Goal: Task Accomplishment & Management: Use online tool/utility

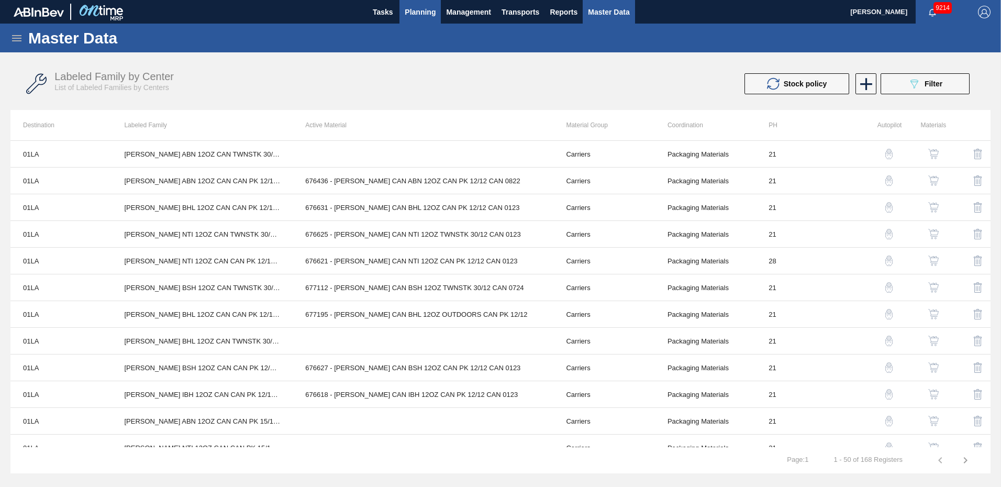
click at [414, 12] on span "Planning" at bounding box center [420, 12] width 31 height 13
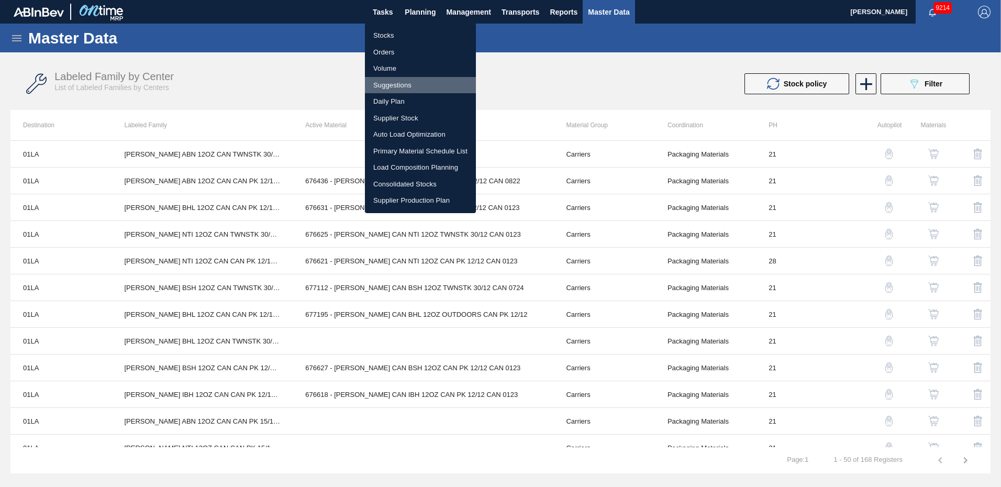
click at [397, 84] on li "Suggestions" at bounding box center [420, 85] width 111 height 17
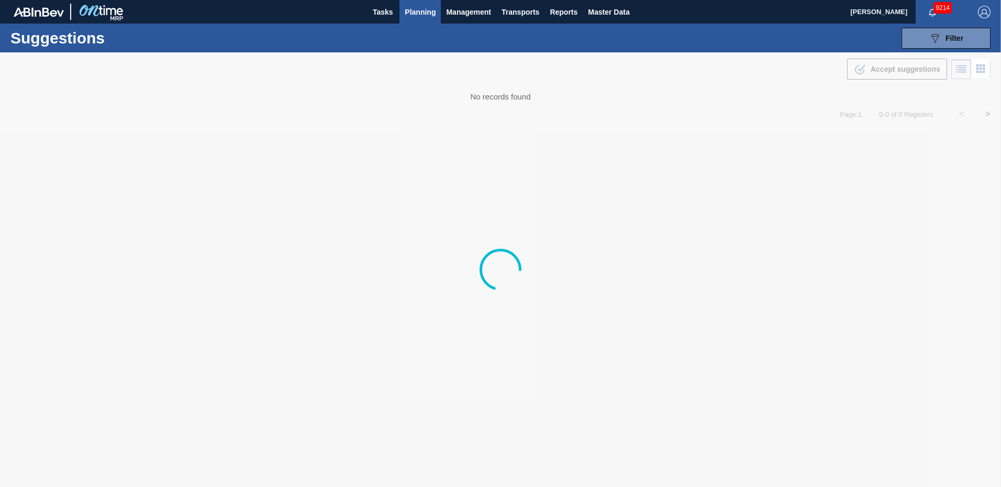
type from "[DATE]"
type to "[DATE]"
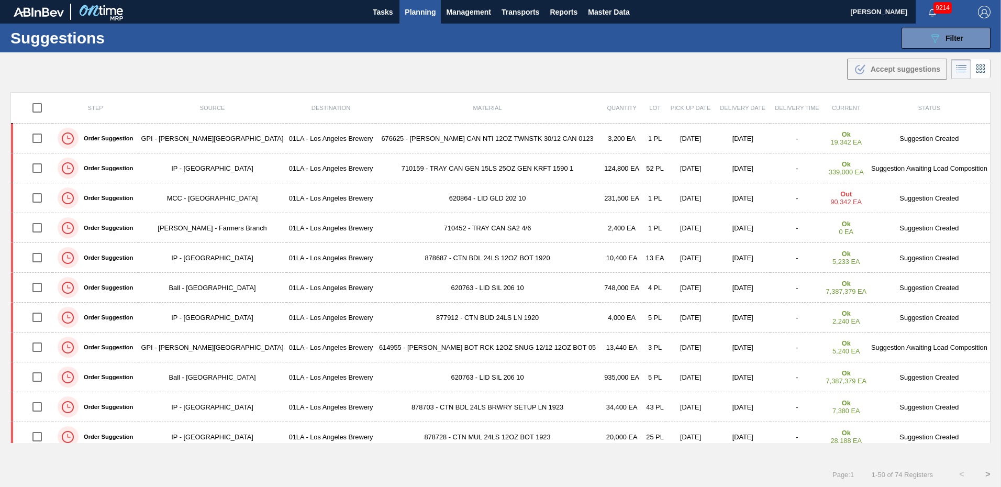
click at [784, 38] on div "Suggestions 089F7B8B-B2A5-4AFE-B5C0-19BA573D28AC Filter Step Step Source Source…" at bounding box center [500, 38] width 1001 height 29
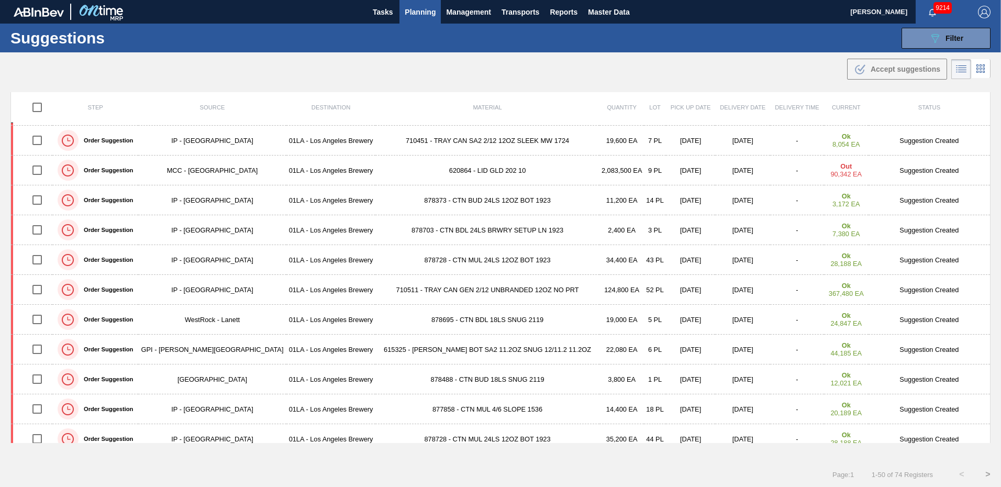
scroll to position [915, 0]
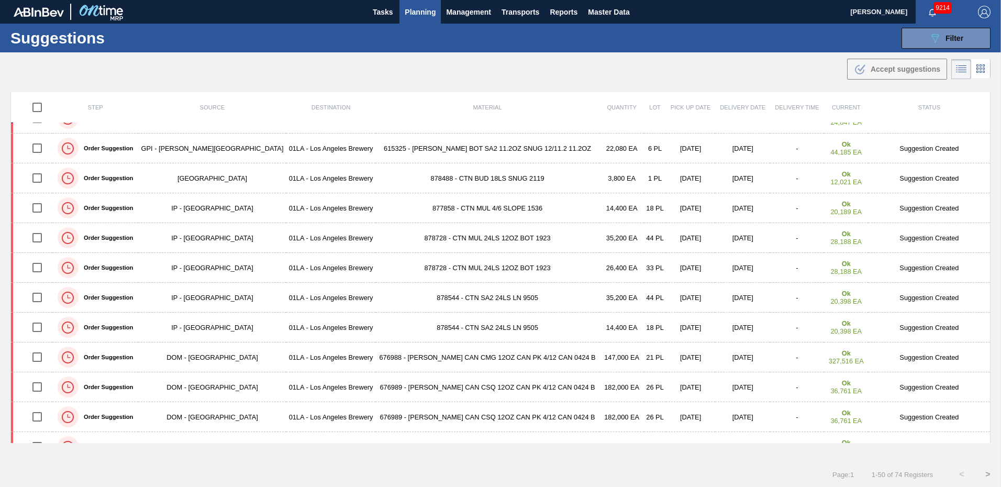
click at [537, 73] on div ".b{fill:var(--color-action-default)} Accept suggestions" at bounding box center [500, 66] width 1001 height 29
click at [507, 57] on div ".b{fill:var(--color-action-default)} Accept suggestions" at bounding box center [500, 66] width 1001 height 29
click at [596, 91] on main "Tasks Planning Management Transports Reports Master Data [PERSON_NAME] 9214 Mar…" at bounding box center [500, 243] width 1001 height 487
click at [426, 12] on span "Planning" at bounding box center [420, 12] width 31 height 13
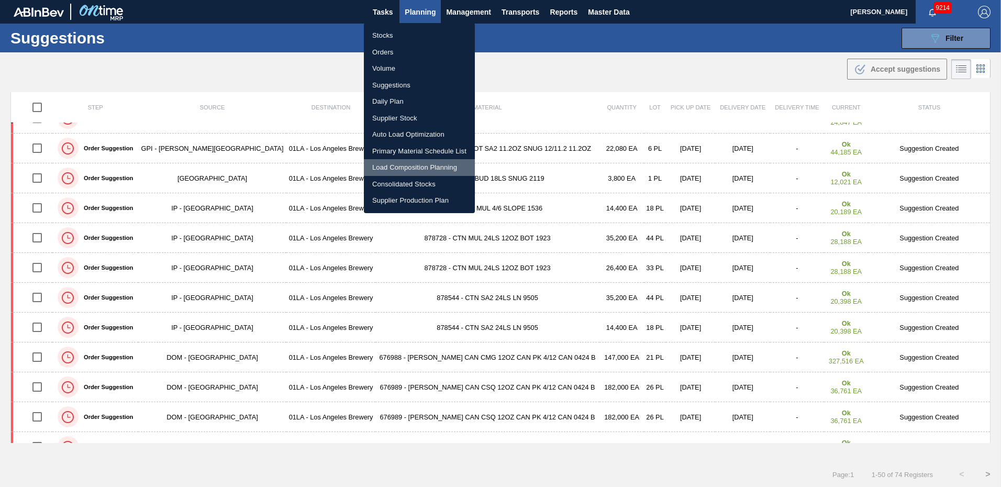
click at [400, 167] on li "Load Composition Planning" at bounding box center [419, 167] width 111 height 17
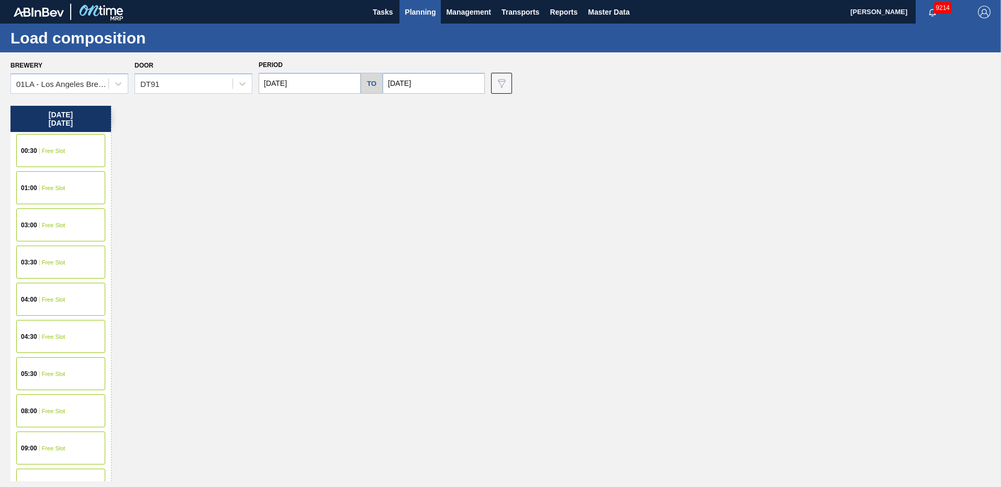
click at [432, 159] on div "[DATE] 00:30 Free Slot 01:00 Free Slot 03:00 Free Slot 03:30 Free Slot 04:00 Fr…" at bounding box center [502, 293] width 985 height 375
click at [337, 84] on input "[DATE]" at bounding box center [310, 83] width 102 height 21
drag, startPoint x: 323, startPoint y: 191, endPoint x: 337, endPoint y: 176, distance: 20.7
click at [324, 191] on div "24" at bounding box center [322, 193] width 14 height 14
type input "[DATE]"
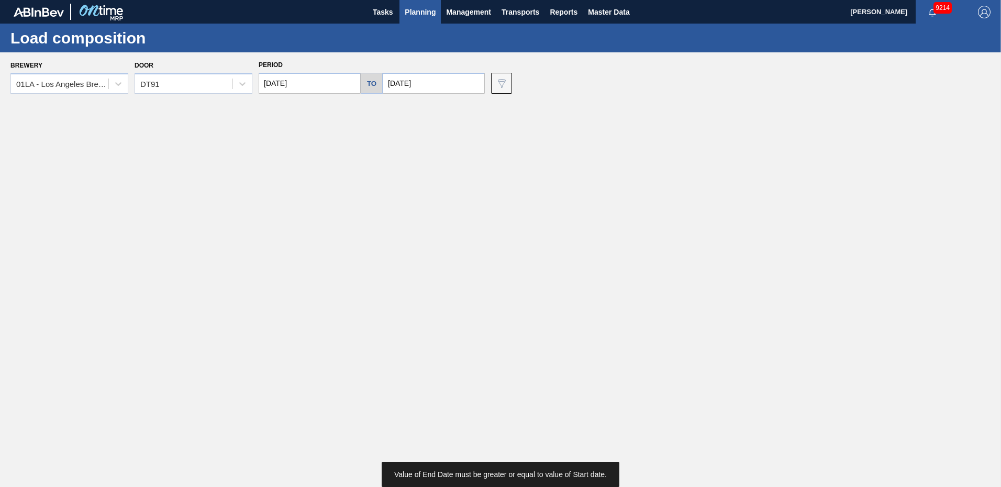
click at [444, 82] on input "[DATE]" at bounding box center [434, 83] width 102 height 21
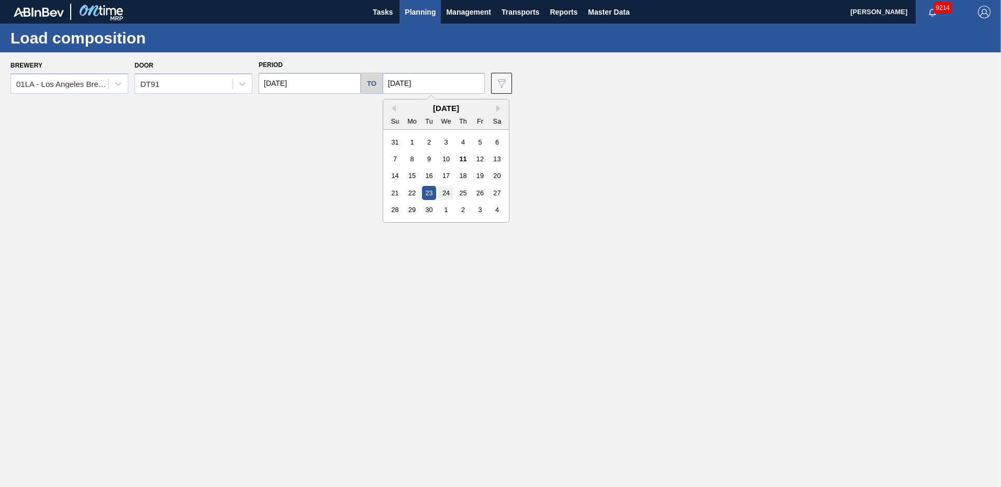
click at [441, 194] on div "24" at bounding box center [446, 193] width 14 height 14
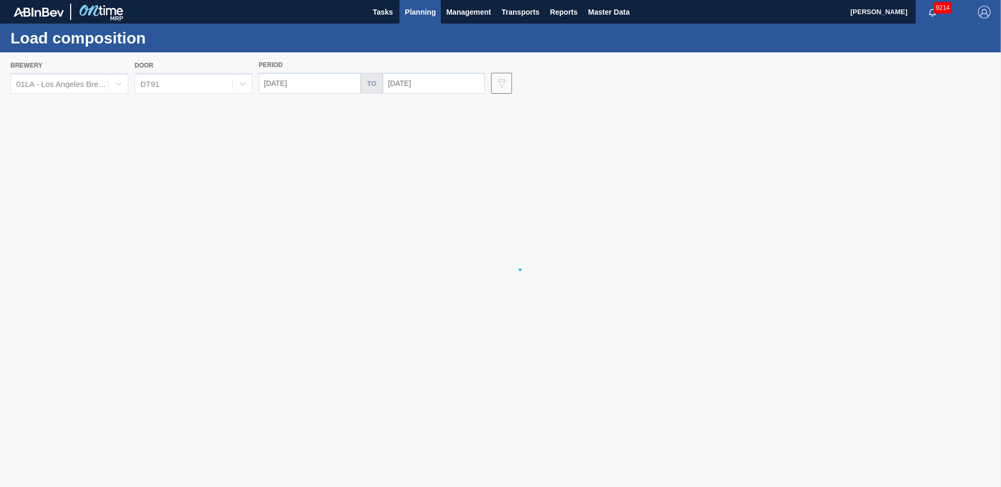
type input "[DATE]"
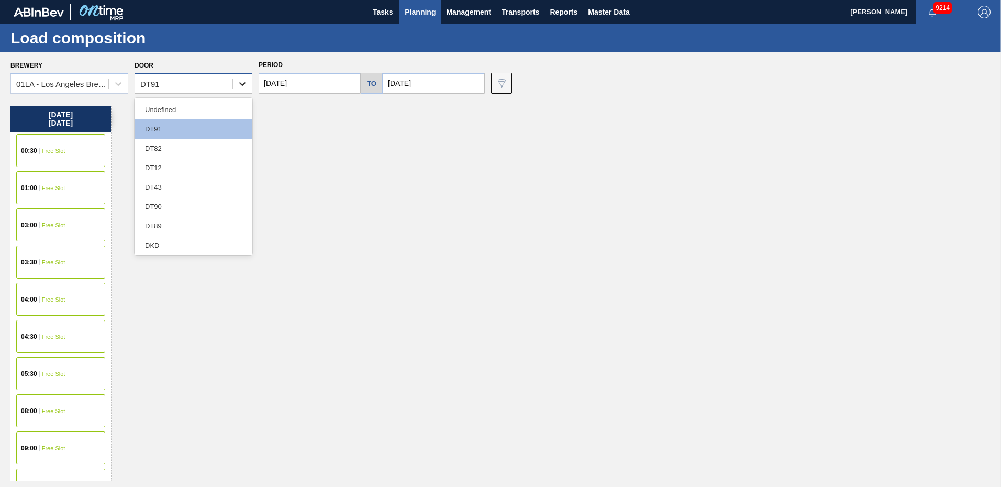
click at [240, 81] on icon at bounding box center [242, 84] width 10 height 10
click at [175, 183] on div "DT43" at bounding box center [194, 186] width 118 height 19
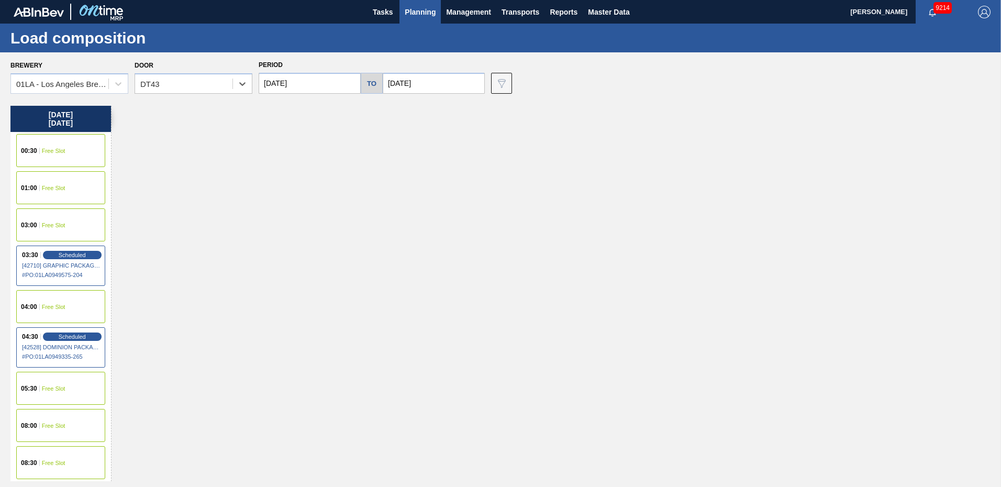
click at [49, 190] on span "Free Slot" at bounding box center [54, 188] width 24 height 6
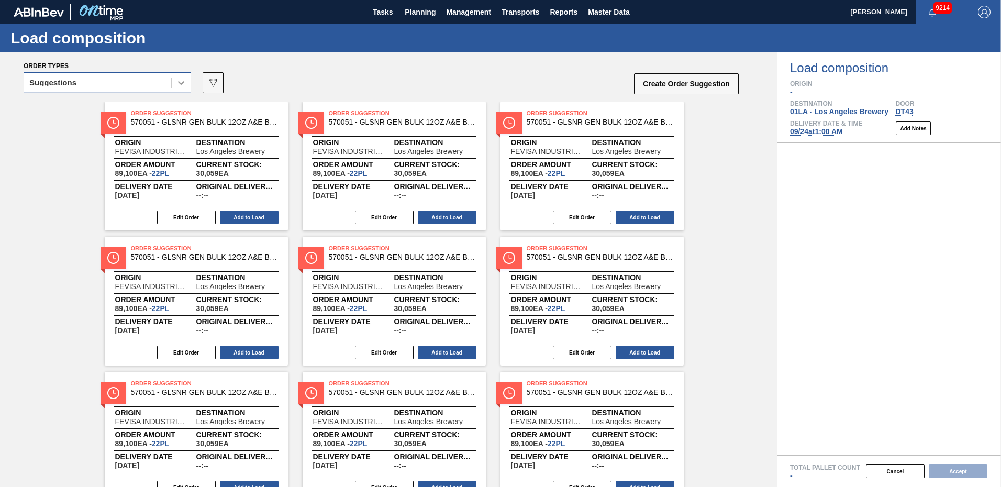
click at [180, 80] on icon at bounding box center [181, 82] width 10 height 10
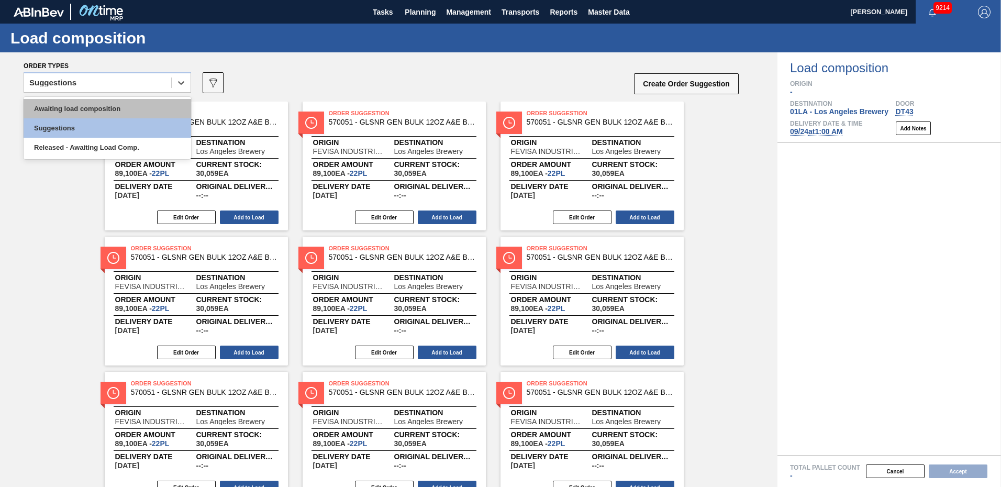
click at [85, 108] on div "Awaiting load composition" at bounding box center [108, 108] width 168 height 19
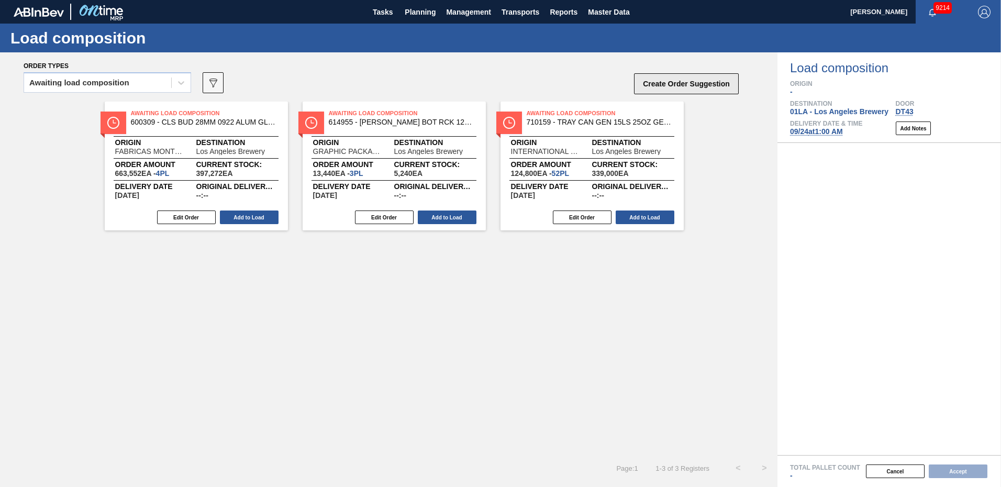
click at [678, 85] on button "Create Order Suggestion" at bounding box center [686, 83] width 105 height 21
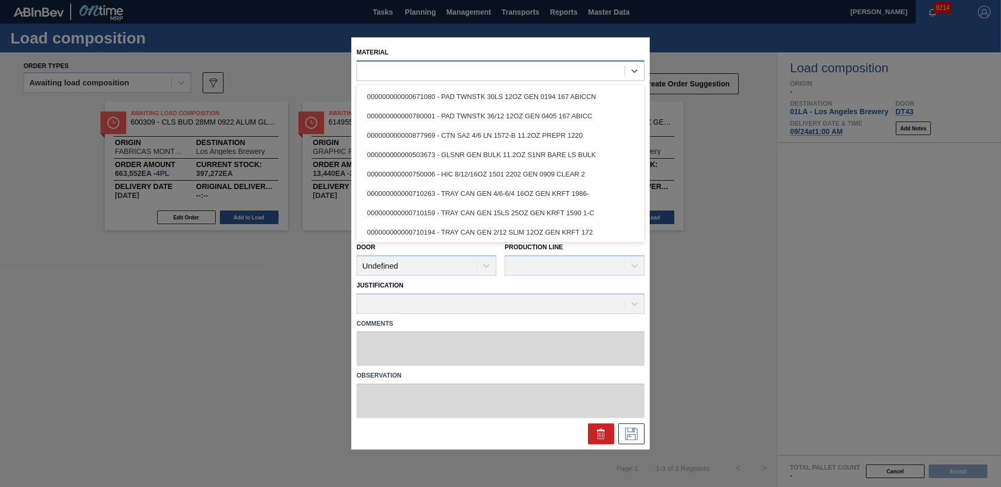
click at [510, 66] on div at bounding box center [491, 70] width 268 height 15
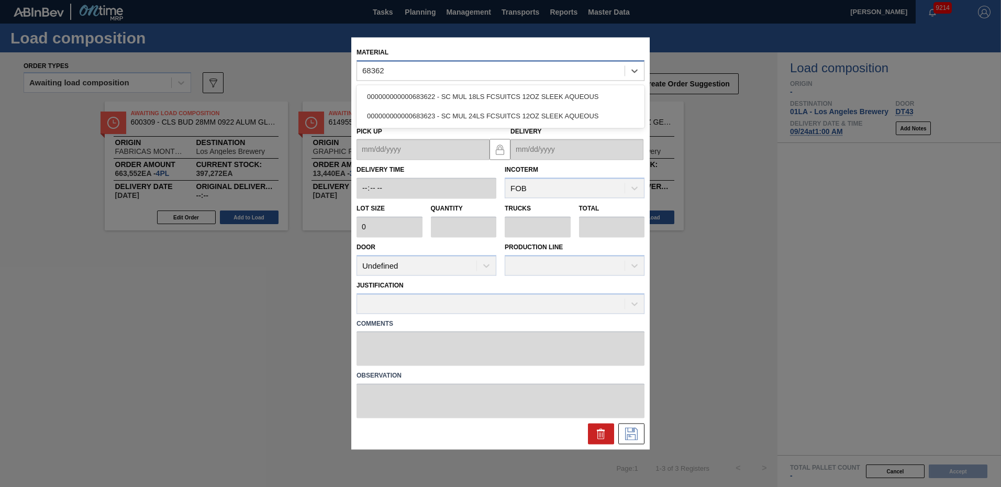
type input "683622"
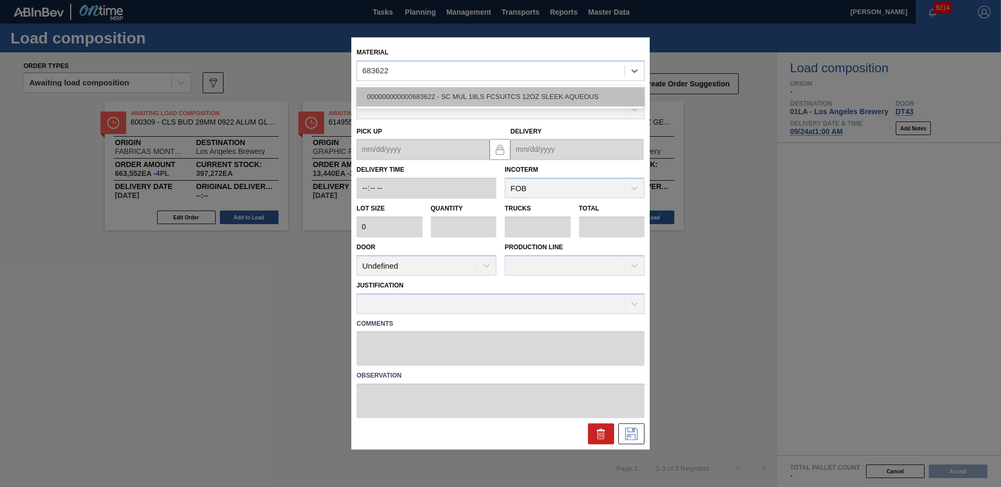
click at [498, 94] on div "000000000000683622 - SC MUL 18LS FCSUITCS 12OZ SLEEK AQUEOUS" at bounding box center [501, 96] width 288 height 19
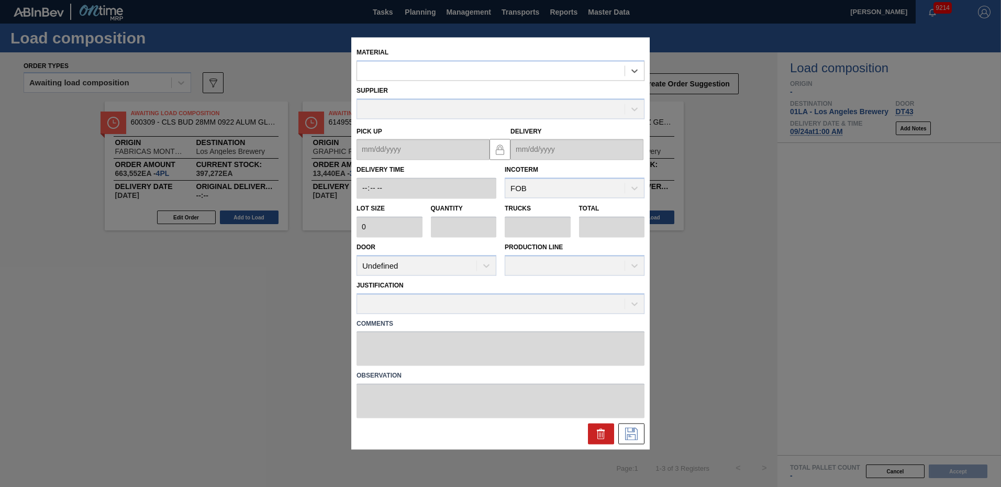
type input "3,200"
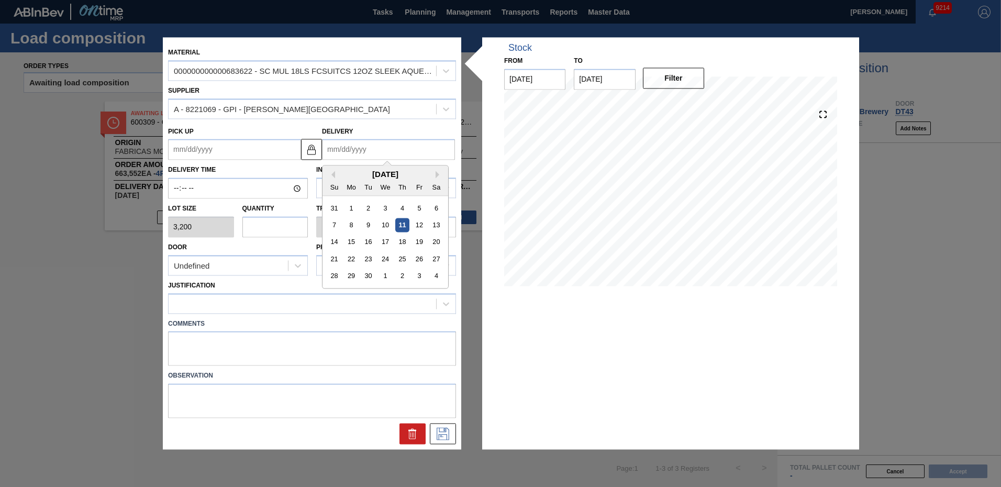
click at [358, 150] on input "Delivery" at bounding box center [388, 149] width 133 height 21
type input "9"
type up "[DATE]"
type input "9/"
type up "[DATE]"
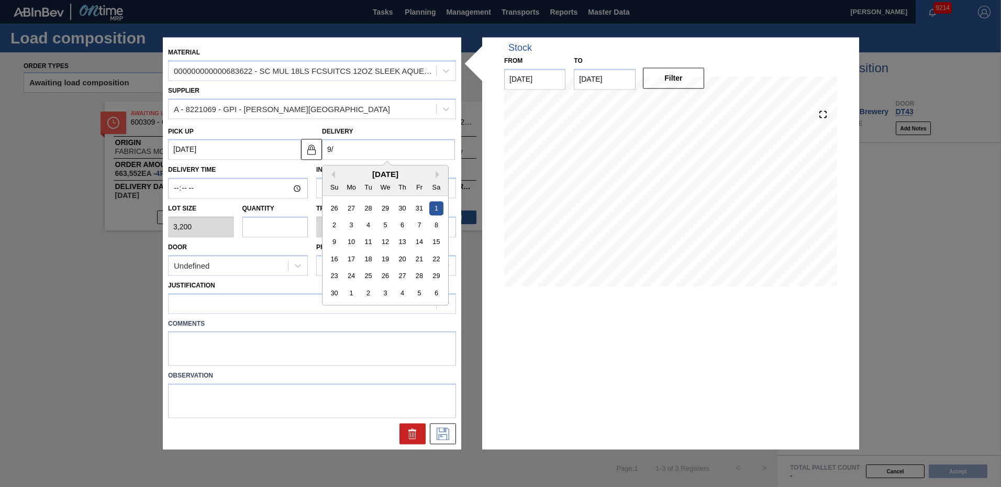
type input "9/2"
type up "[DATE]"
type input "9/24"
type up "[DATE]"
drag, startPoint x: 385, startPoint y: 256, endPoint x: 252, endPoint y: 223, distance: 137.0
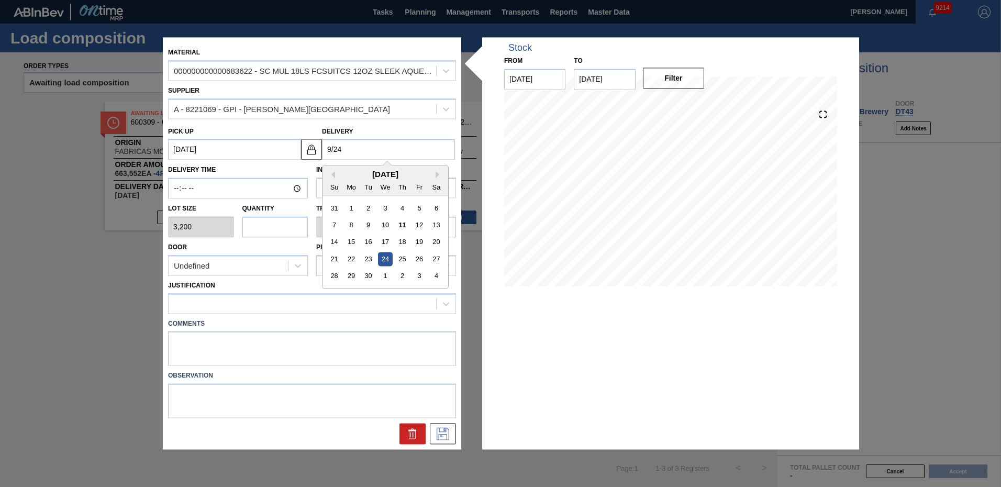
click at [385, 257] on div "24" at bounding box center [385, 259] width 14 height 14
type input "[DATE]"
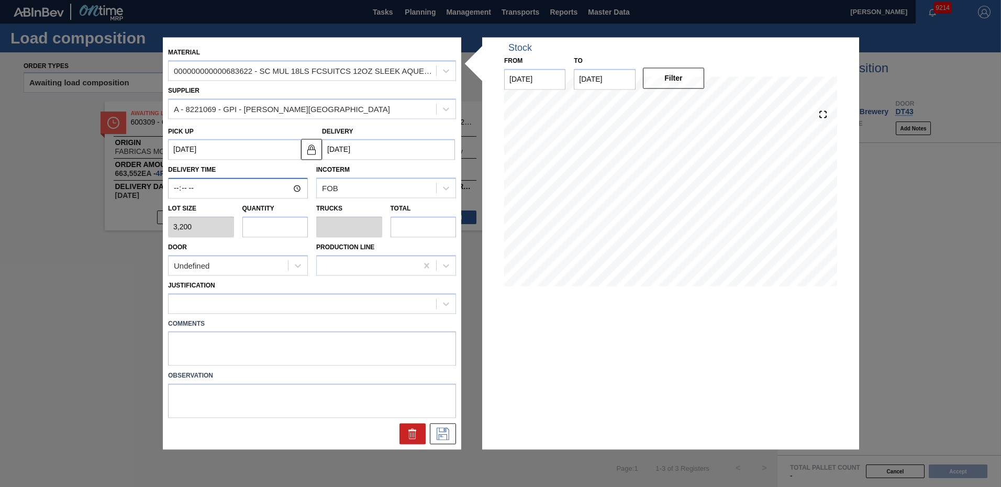
click at [173, 190] on input "Delivery Time" at bounding box center [238, 188] width 140 height 21
type input "01:00"
click at [289, 224] on input "text" at bounding box center [275, 226] width 66 height 21
type input "2"
type input "0.077"
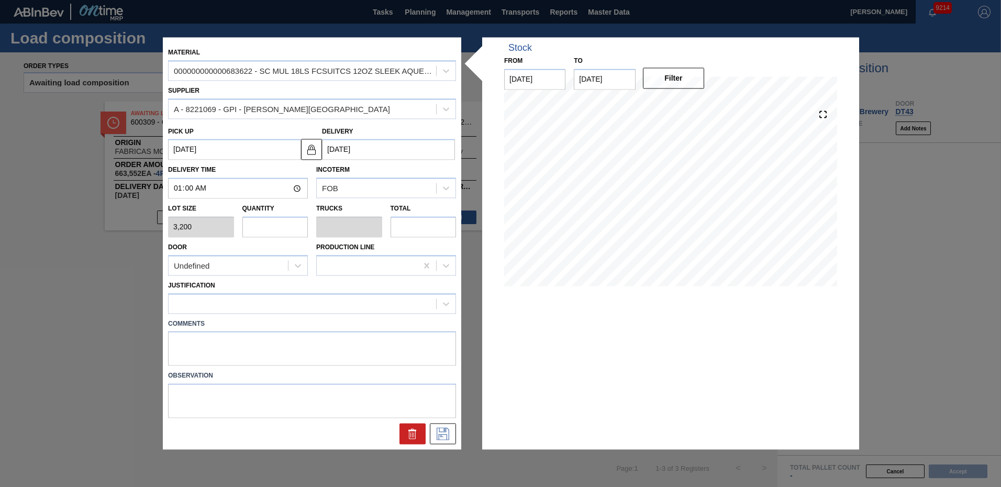
type input "6,400"
type input "26"
type input "1"
type input "83,200"
type input "26"
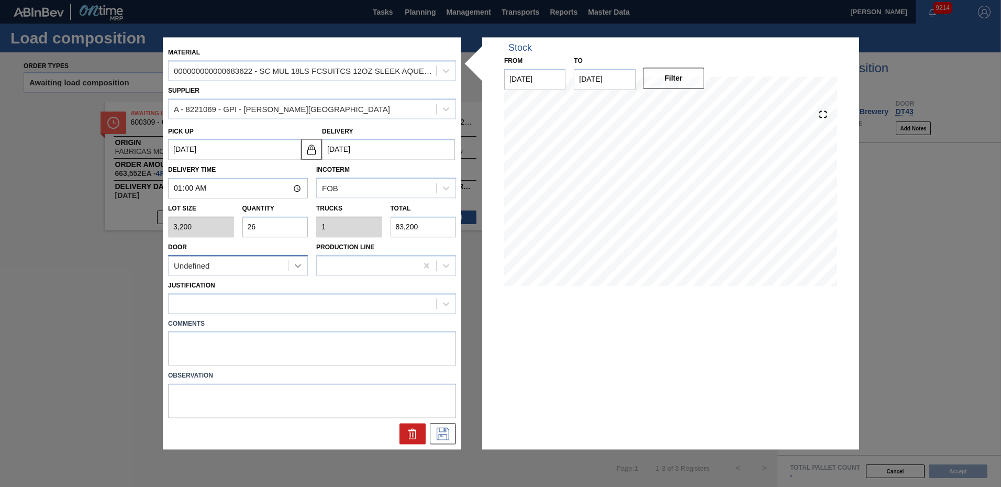
click at [303, 264] on div at bounding box center [297, 265] width 19 height 19
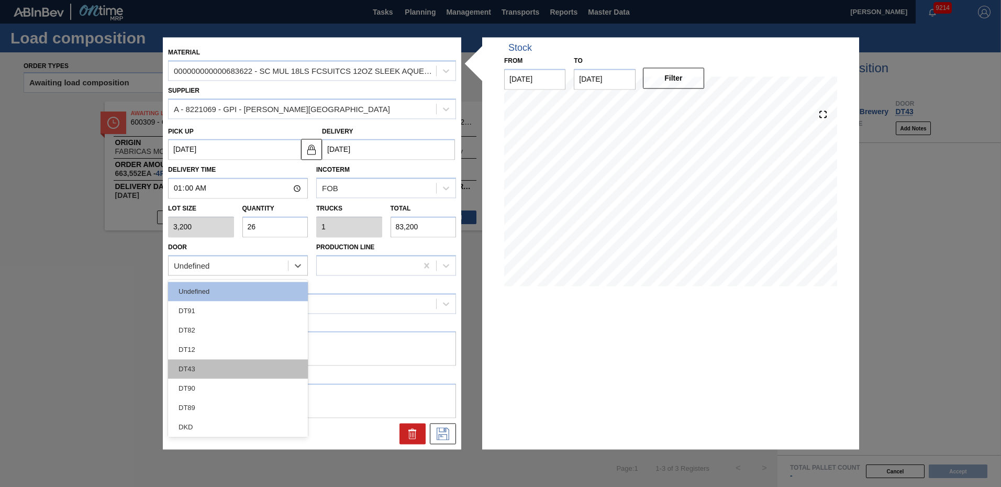
click at [220, 363] on div "DT43" at bounding box center [238, 368] width 140 height 19
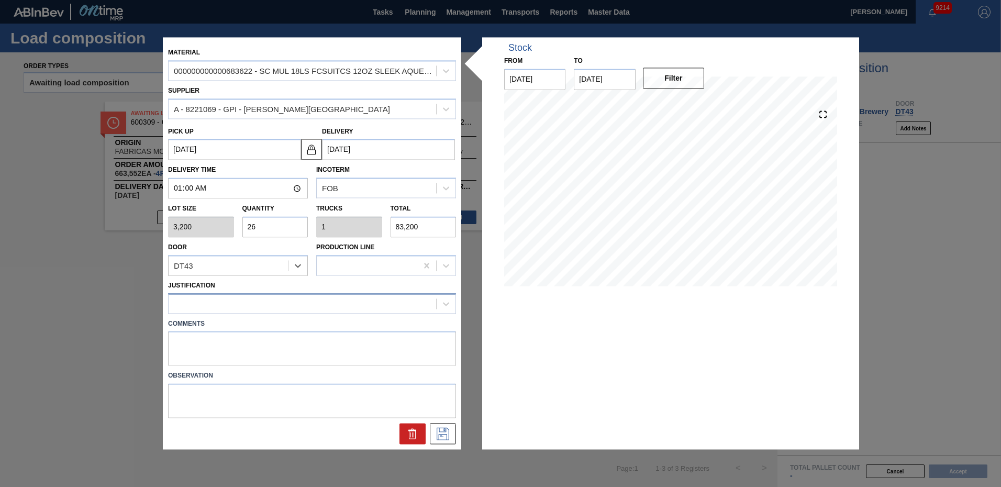
click at [198, 307] on div at bounding box center [303, 303] width 268 height 15
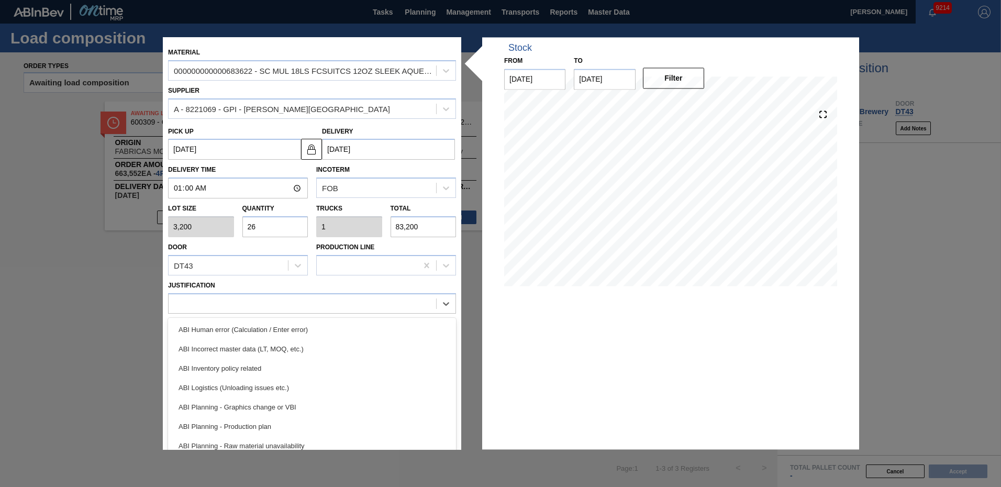
click at [235, 426] on div "ABI Planning - Production plan" at bounding box center [312, 426] width 288 height 19
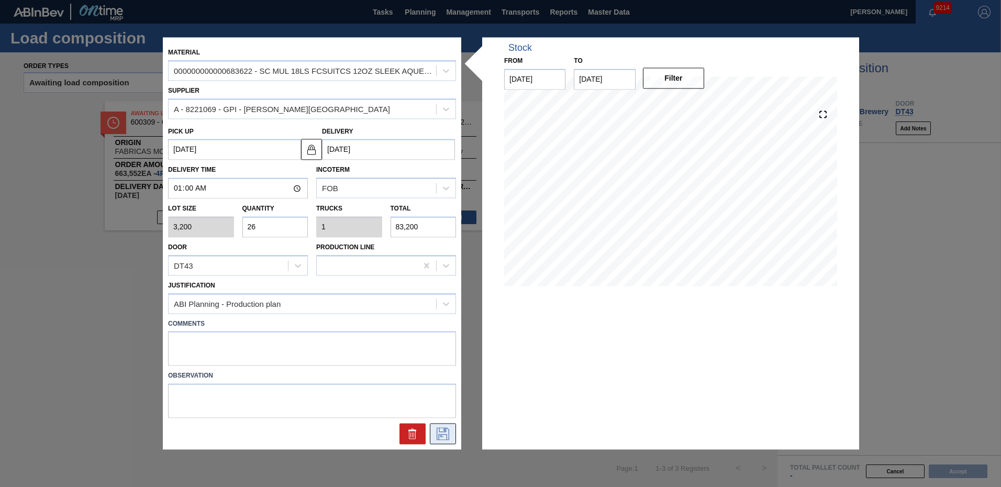
click at [447, 435] on icon at bounding box center [443, 434] width 13 height 13
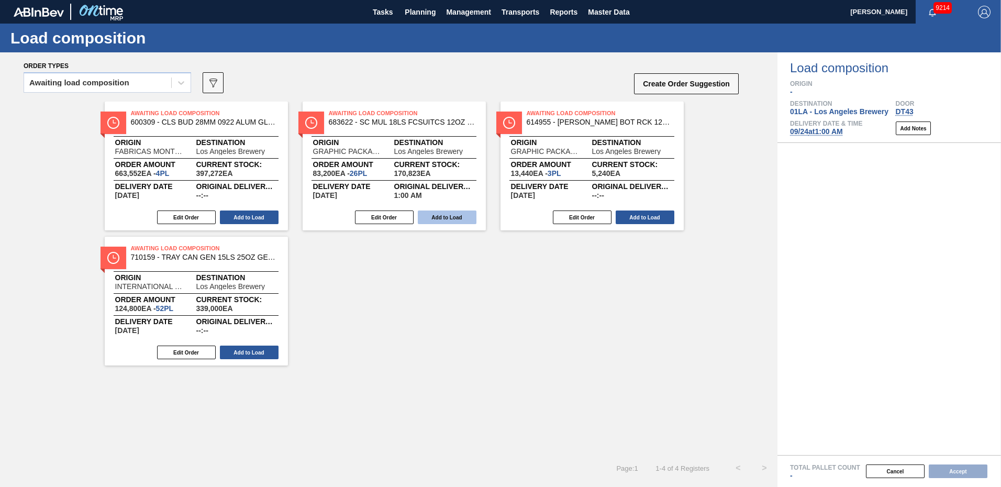
click at [454, 218] on button "Add to Load" at bounding box center [447, 217] width 59 height 14
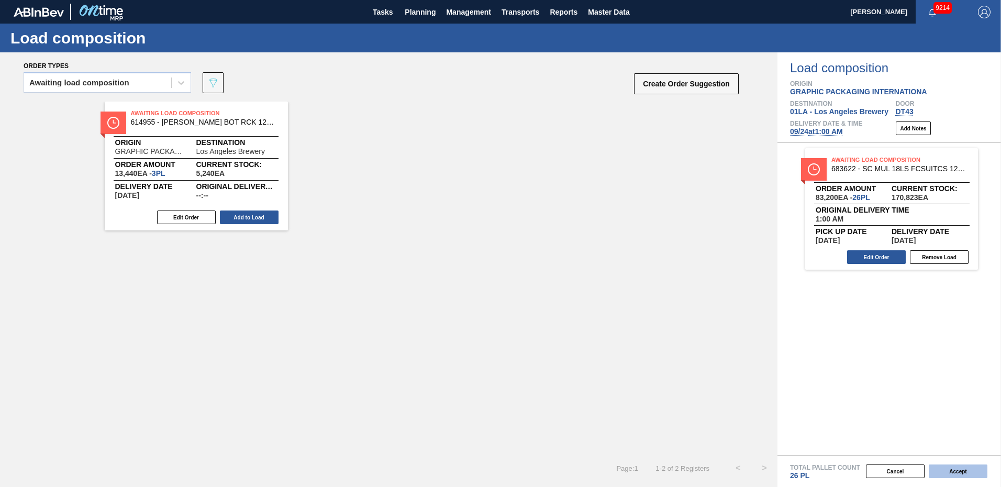
click at [963, 473] on button "Accept" at bounding box center [958, 471] width 59 height 14
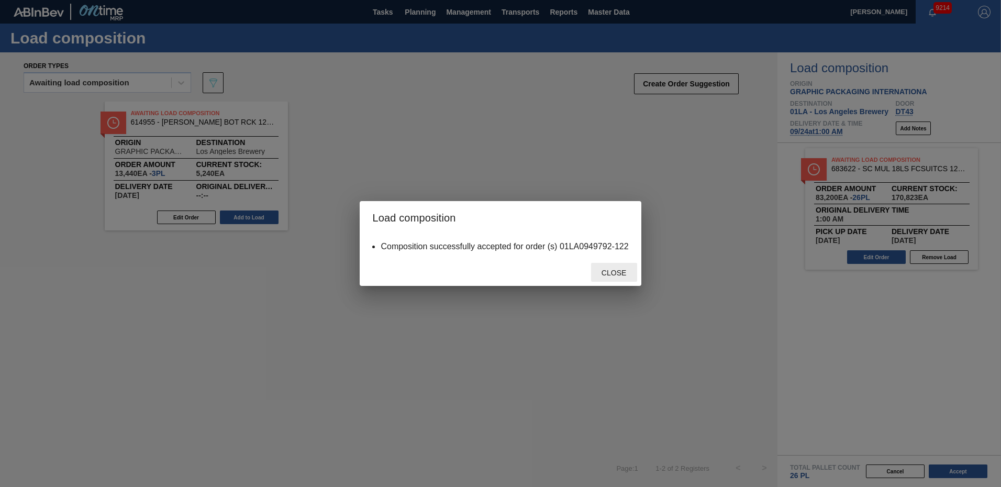
click at [619, 271] on span "Close" at bounding box center [613, 273] width 41 height 8
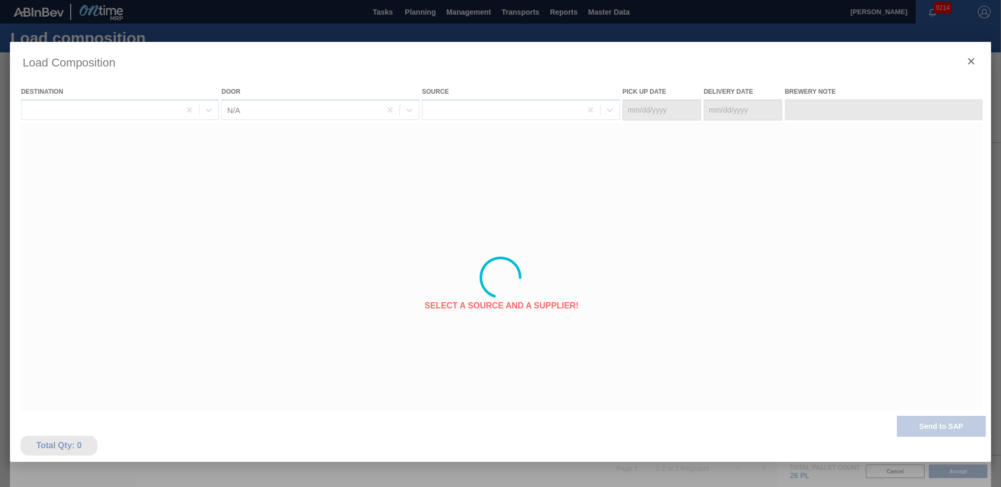
type Date "[DATE]"
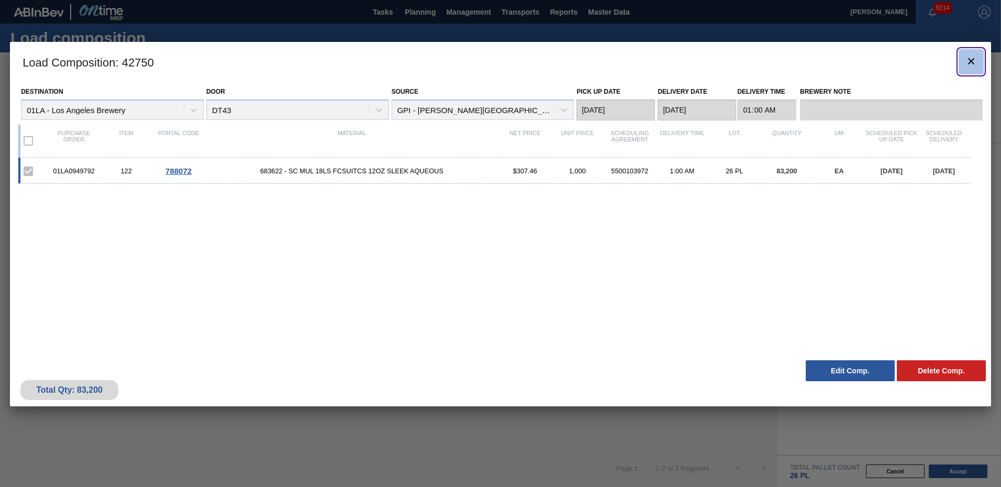
click at [975, 60] on icon "botão de ícone" at bounding box center [971, 61] width 13 height 13
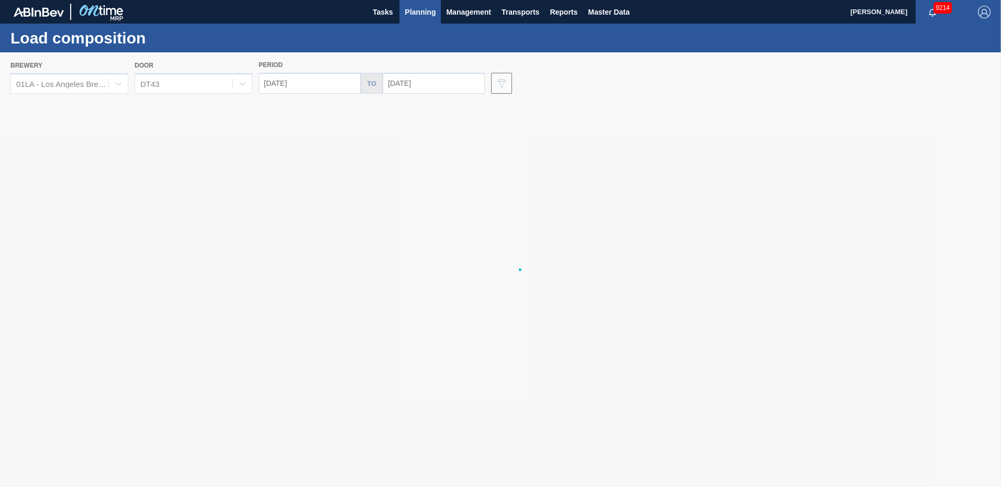
click at [408, 221] on div at bounding box center [500, 269] width 1001 height 435
